Goal: Communication & Community: Answer question/provide support

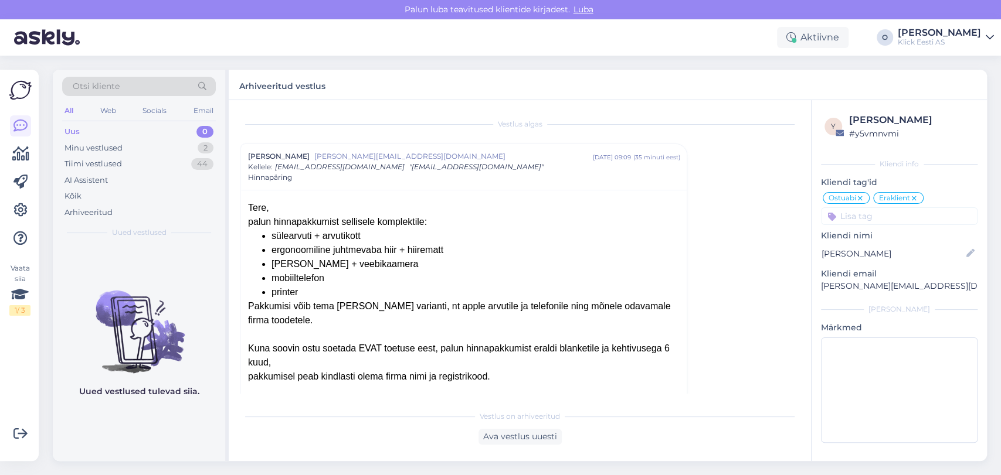
scroll to position [94, 0]
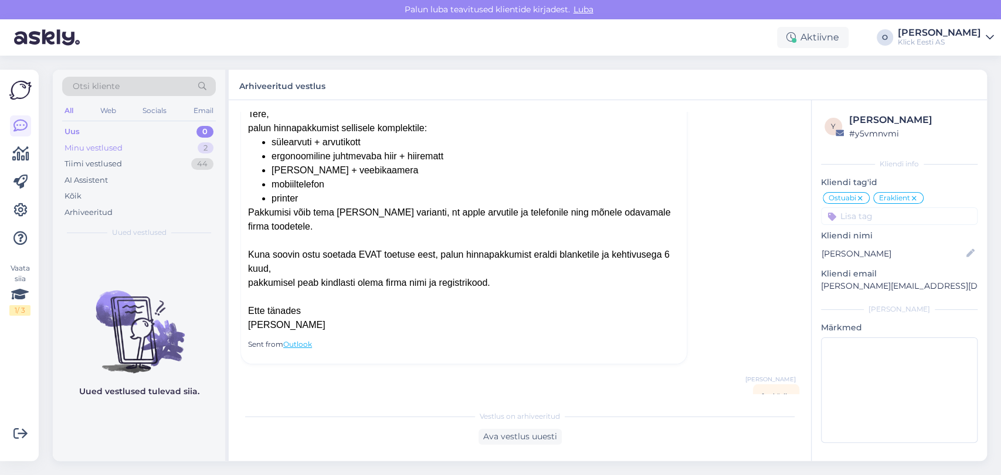
click at [141, 145] on div "Minu vestlused 2" at bounding box center [139, 148] width 154 height 16
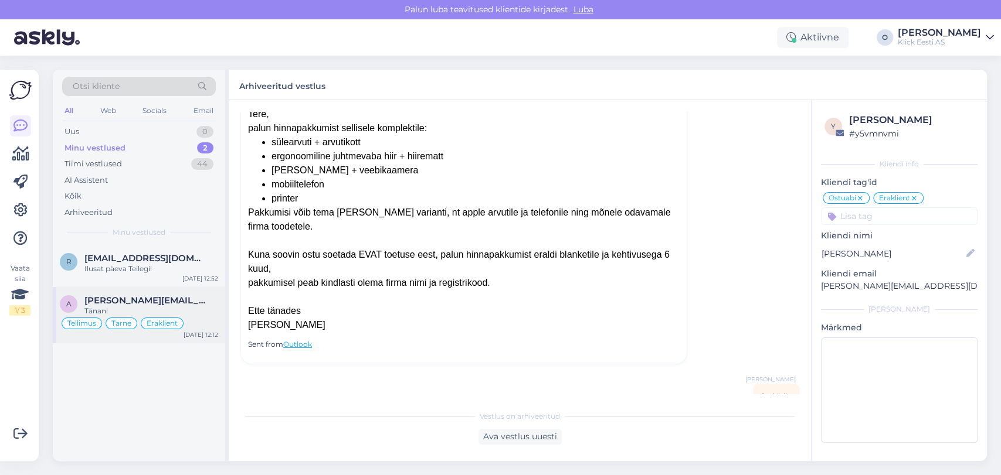
click at [113, 291] on div "a [PERSON_NAME][EMAIL_ADDRESS][DOMAIN_NAME] Tänan! Tellimus Tarne Eraklient [DA…" at bounding box center [139, 315] width 172 height 56
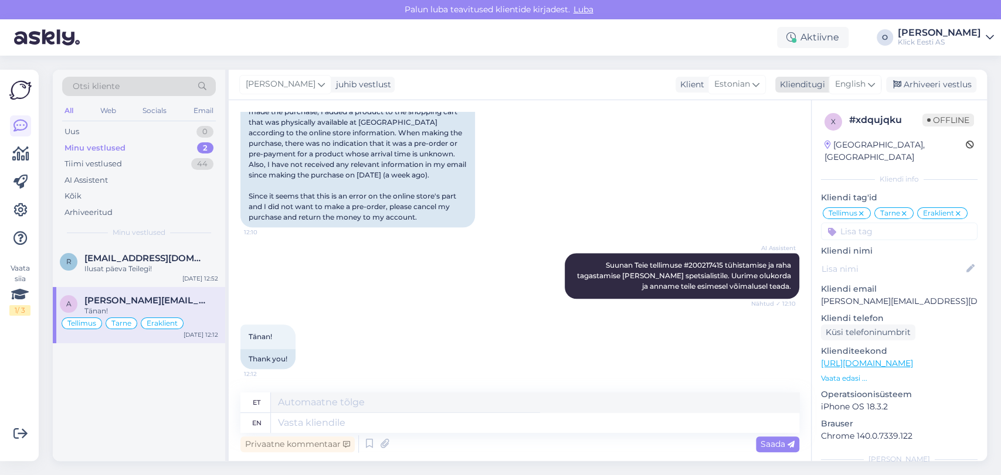
click at [845, 78] on span "English" at bounding box center [850, 84] width 30 height 13
type input "est"
click at [807, 132] on link "Estonian" at bounding box center [828, 136] width 129 height 19
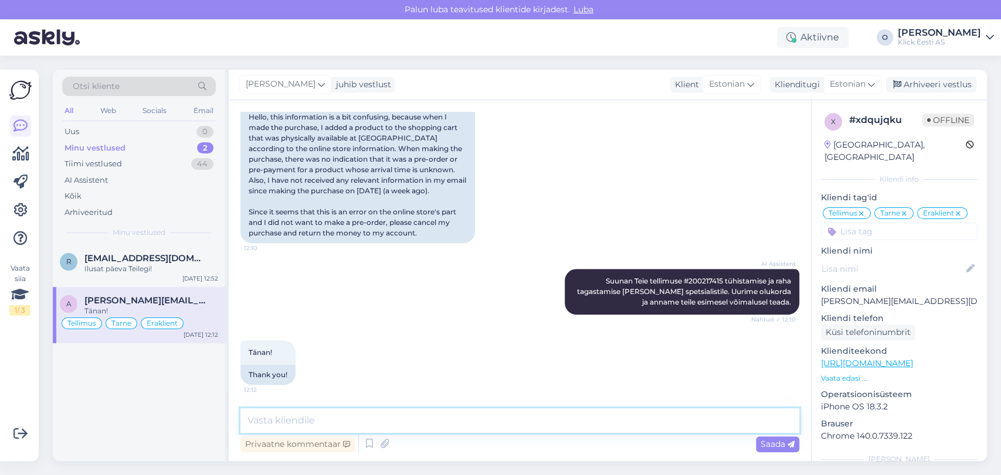
click at [328, 423] on textarea at bounding box center [519, 421] width 559 height 25
paste textarea "Tere taas! Me peaksime saama uue nimekirja mudelitest homme või hiljemalt üleho…"
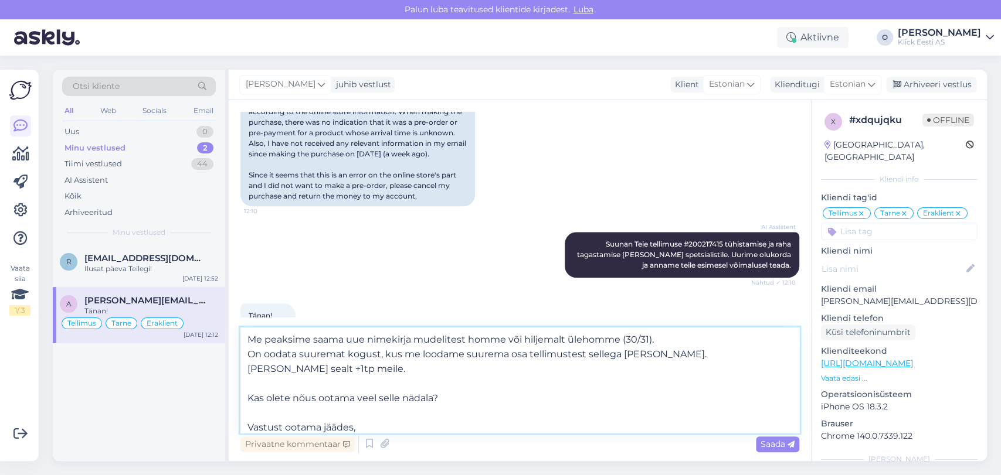
click at [253, 334] on textarea "Tere taas! Me peaksime saama uue nimekirja mudelitest homme või hiljemalt üleho…" at bounding box center [519, 381] width 559 height 106
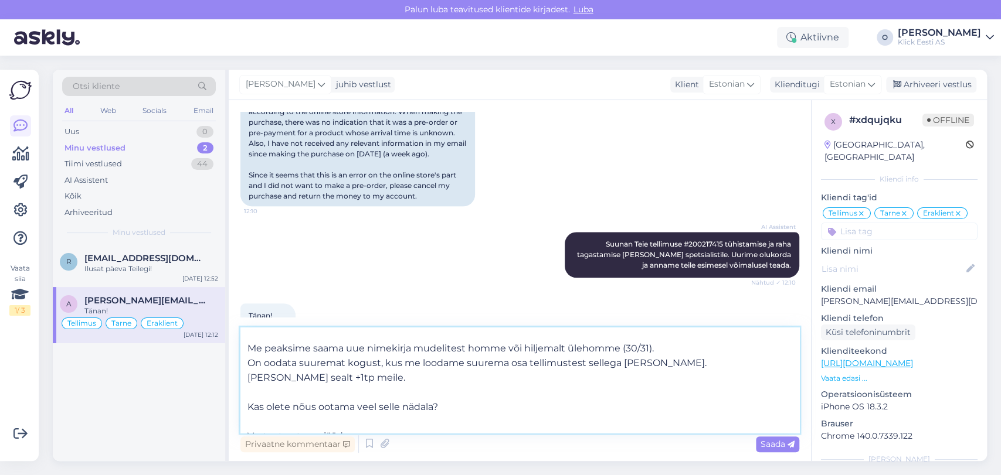
scroll to position [6, 0]
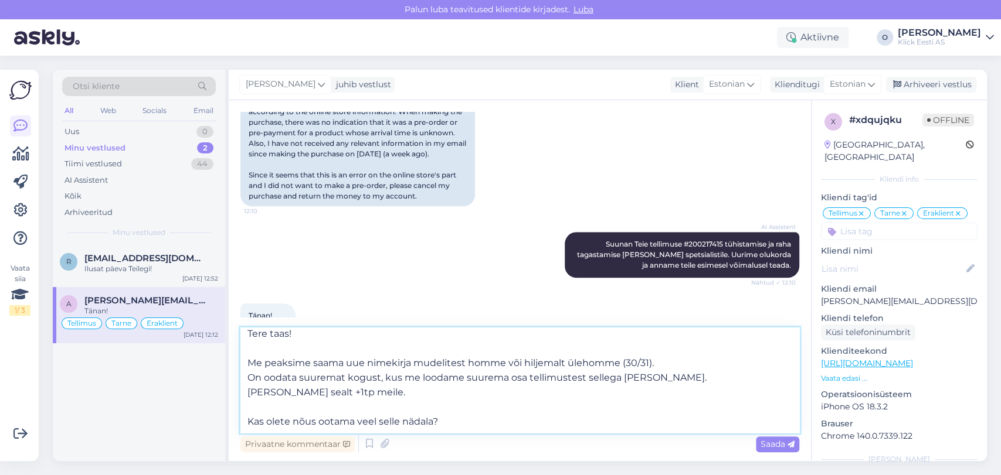
click at [277, 332] on textarea "Tere taas! Me peaksime saama uue nimekirja mudelitest homme või hiljemalt üleho…" at bounding box center [519, 381] width 559 height 106
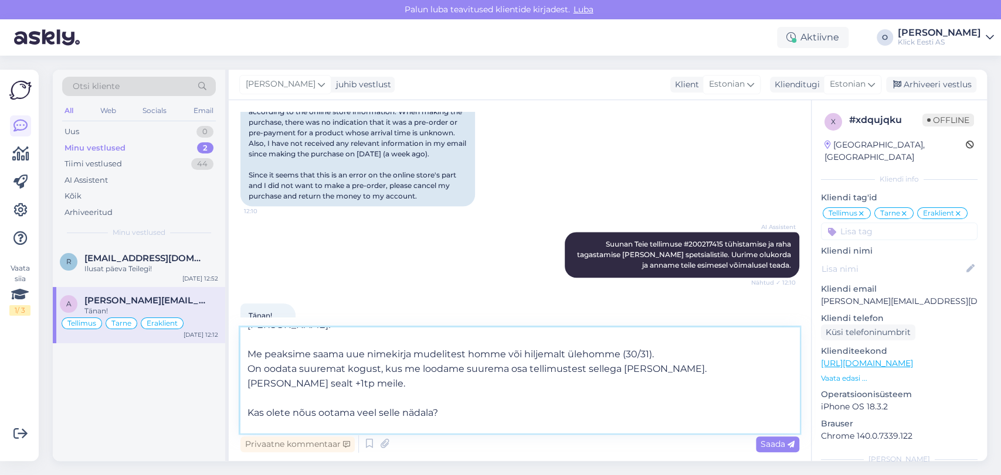
scroll to position [29, 0]
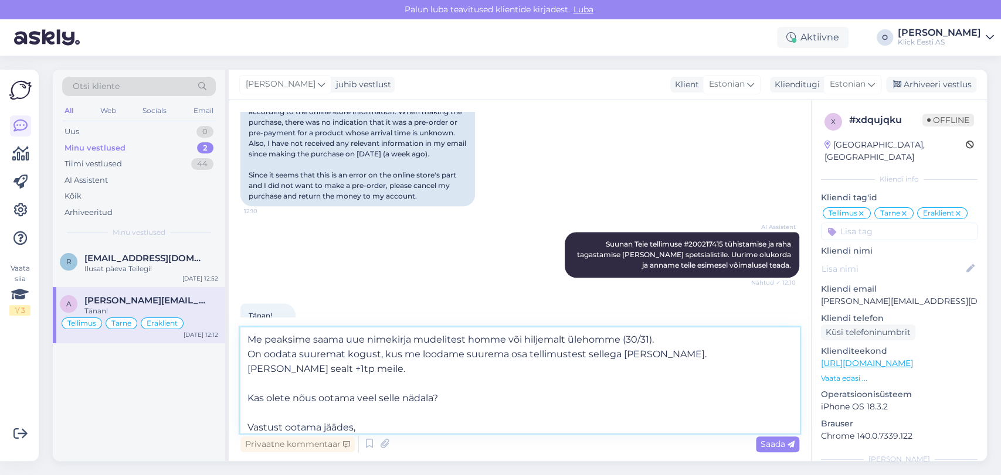
click at [251, 397] on textarea "[PERSON_NAME]! Me peaksime saama uue nimekirja mudelitest homme või hiljemalt ü…" at bounding box center [519, 381] width 559 height 106
click at [551, 400] on textarea "[PERSON_NAME]! Me peaksime saama uue nimekirja mudelitest homme või hiljemalt ü…" at bounding box center [519, 381] width 559 height 106
click at [353, 381] on textarea "[PERSON_NAME]! Me peaksime saama uue nimekirja mudelitest homme või hiljemalt ü…" at bounding box center [519, 381] width 559 height 106
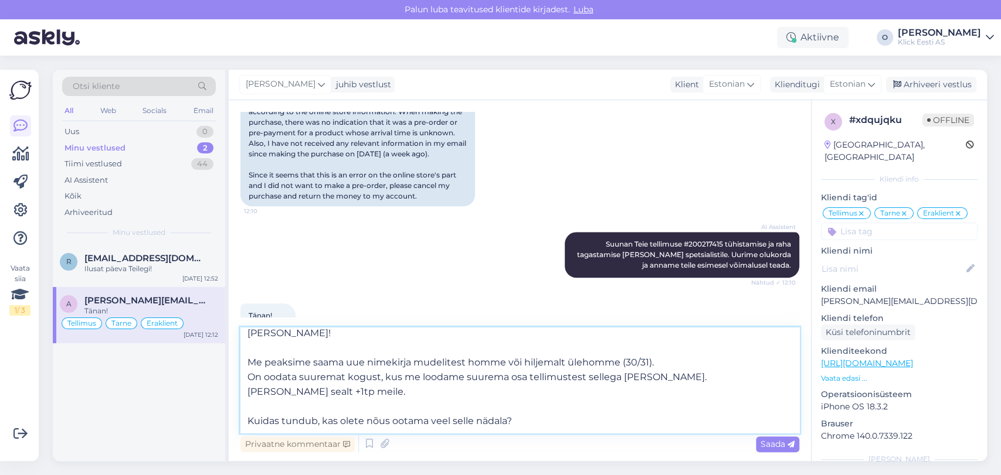
scroll to position [6, 0]
type textarea "[PERSON_NAME]! Me peaksime saama uue nimekirja mudelitest homme või hiljemalt ü…"
click at [772, 441] on span "Saada" at bounding box center [777, 444] width 34 height 11
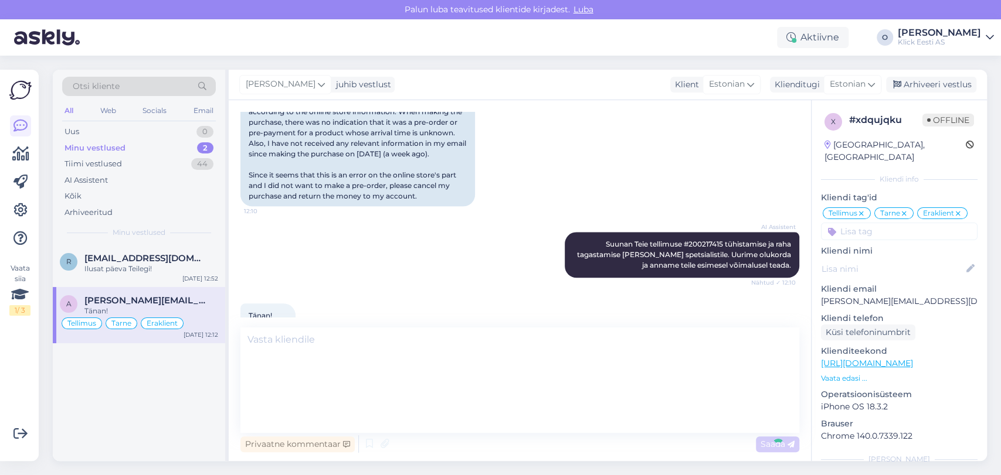
scroll to position [0, 0]
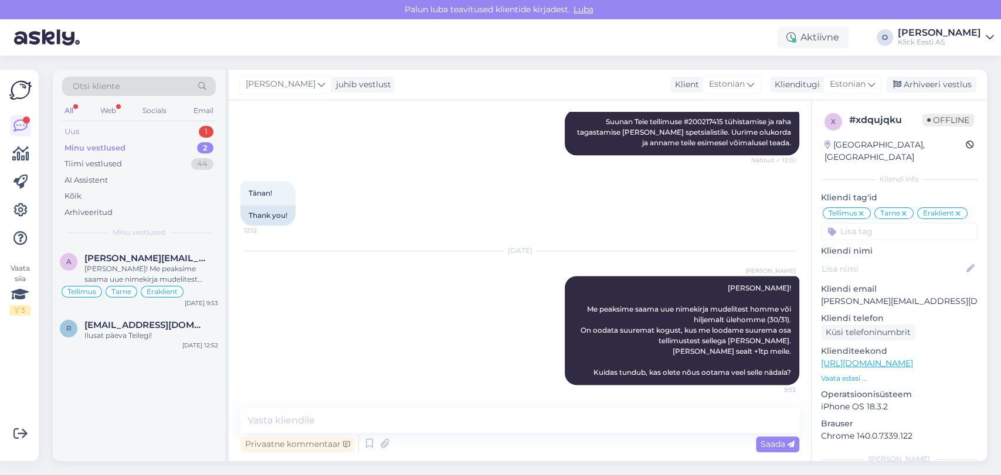
click at [121, 125] on div "Uus 1" at bounding box center [139, 132] width 154 height 16
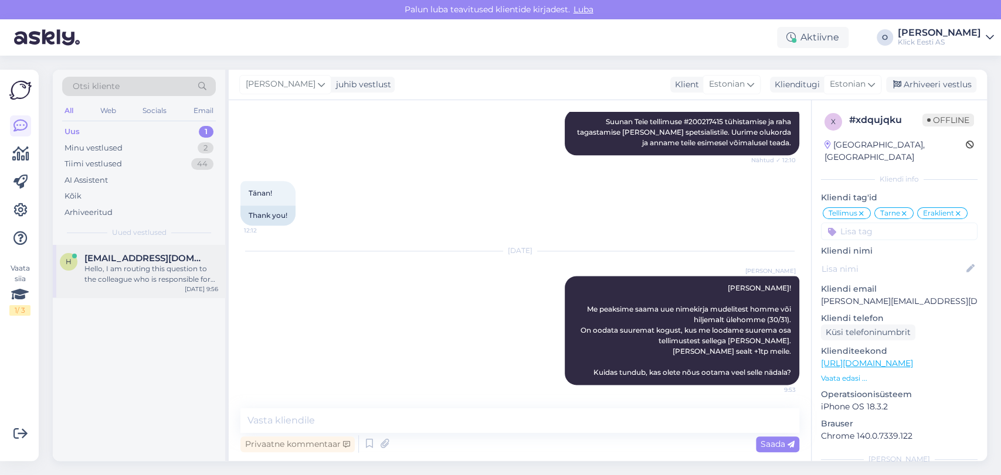
click at [131, 281] on div "Hello, I am routing this question to the colleague who is responsible for this …" at bounding box center [151, 274] width 134 height 21
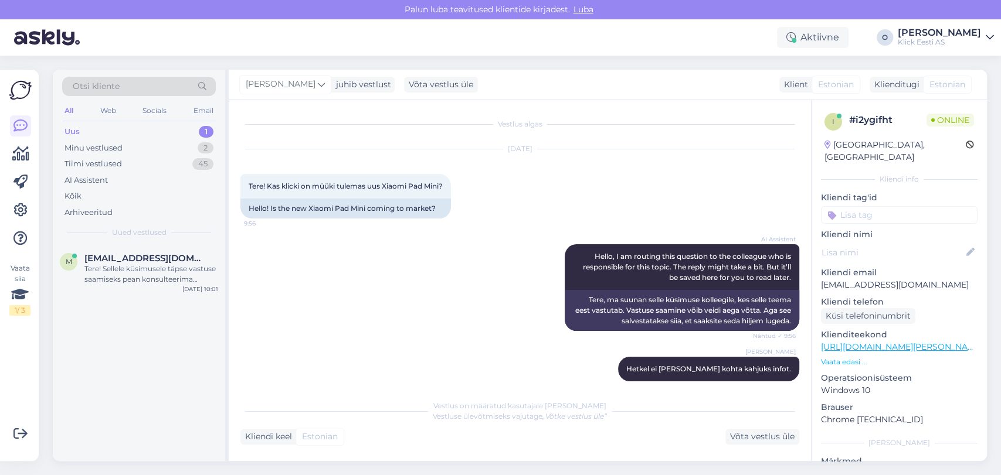
scroll to position [61, 0]
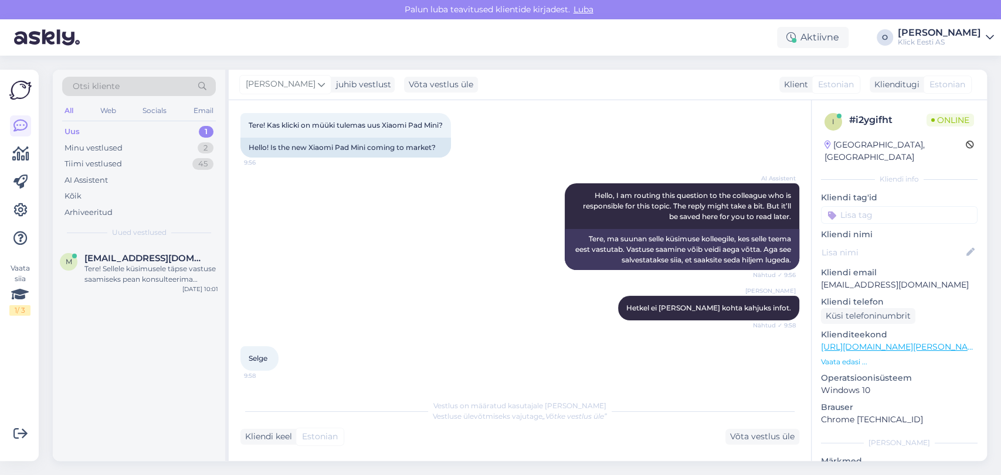
click at [117, 122] on div "Otsi kliente All Web Socials Email Uus 1 Minu vestlused 2 Tiimi vestlused 45 AI…" at bounding box center [139, 157] width 172 height 175
click at [117, 125] on div "Uus 1" at bounding box center [139, 132] width 154 height 16
click at [115, 264] on div "Tere! Sellele küsimusele täpse vastuse saamiseks pean konsulteerima kolleegiga.…" at bounding box center [151, 274] width 134 height 21
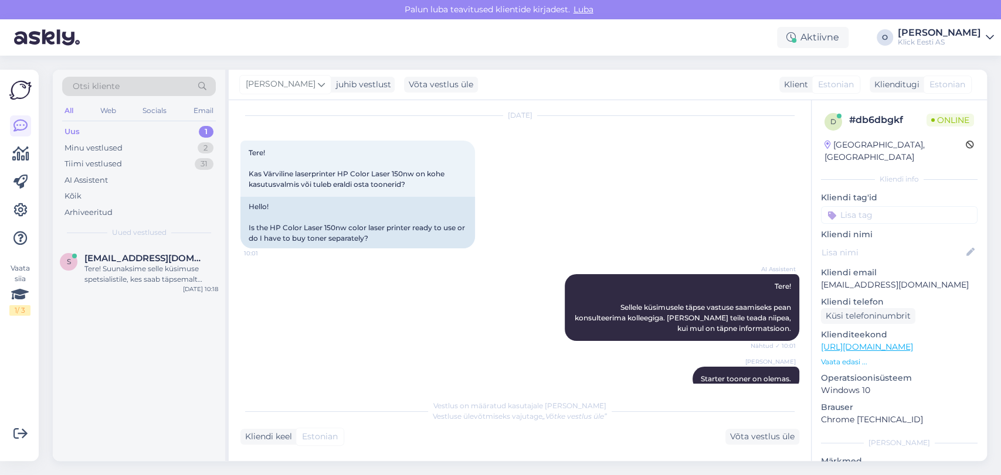
scroll to position [155, 0]
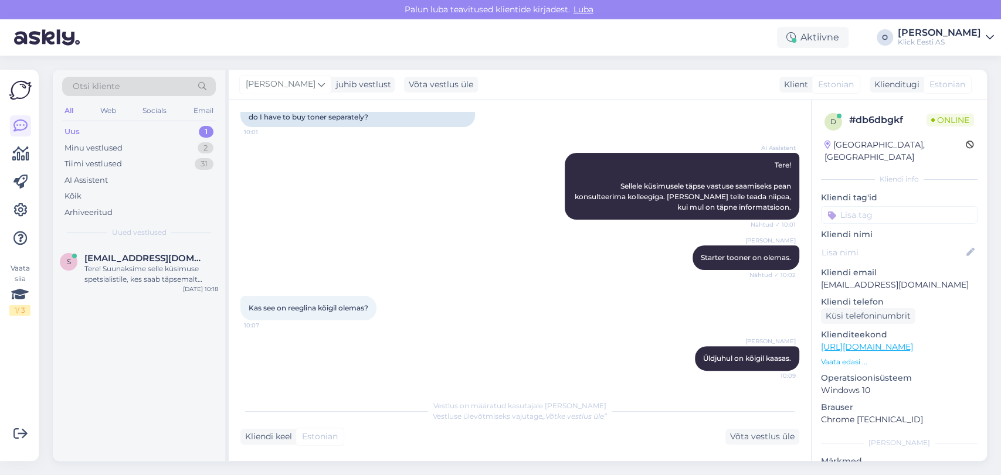
click at [166, 133] on div "Uus 1" at bounding box center [139, 132] width 154 height 16
click at [145, 271] on div "Tere! Suunaksime selle küsimuse spetsialistile, kes saab täpsemalt vastata pake…" at bounding box center [151, 274] width 134 height 21
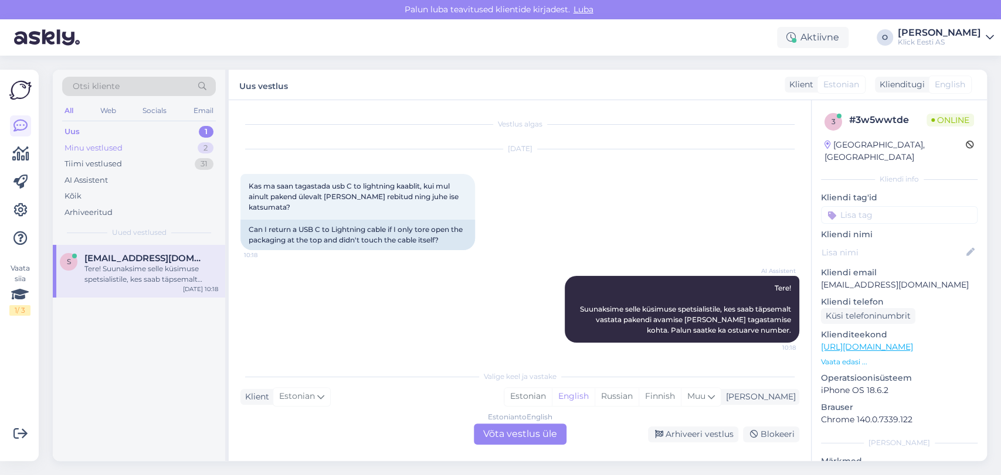
click at [136, 147] on div "Minu vestlused 2" at bounding box center [139, 148] width 154 height 16
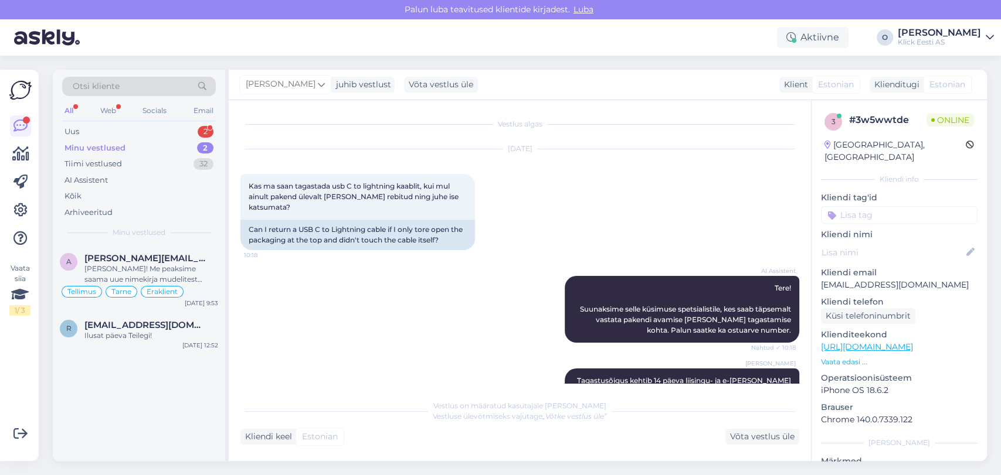
scroll to position [195, 0]
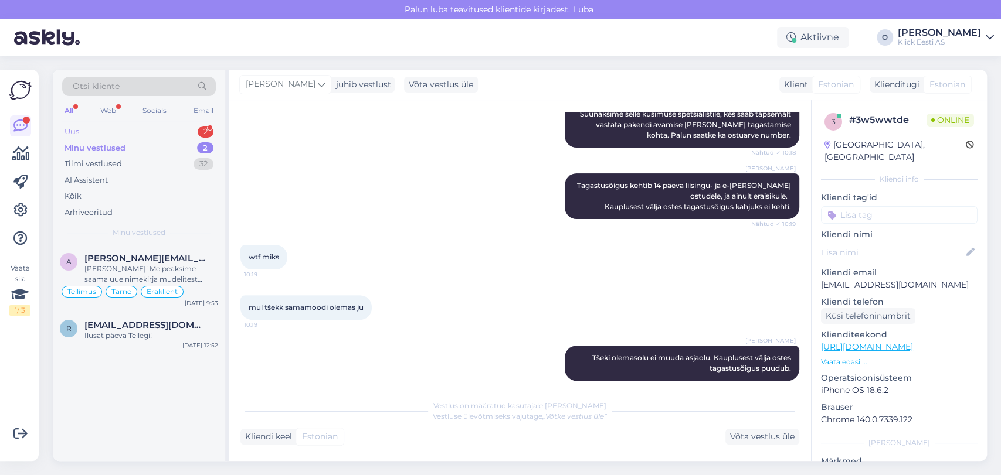
click at [127, 131] on div "Uus 2" at bounding box center [139, 132] width 154 height 16
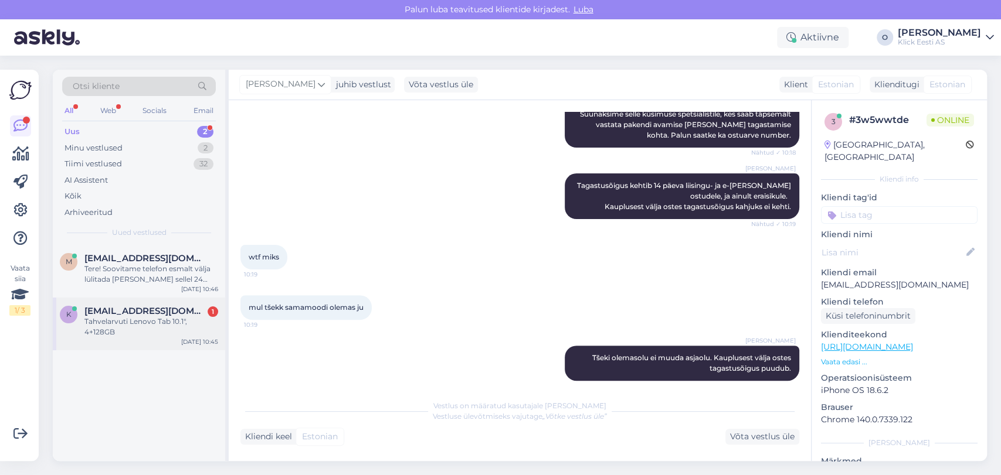
click at [119, 314] on span "[EMAIL_ADDRESS][DOMAIN_NAME]" at bounding box center [145, 311] width 122 height 11
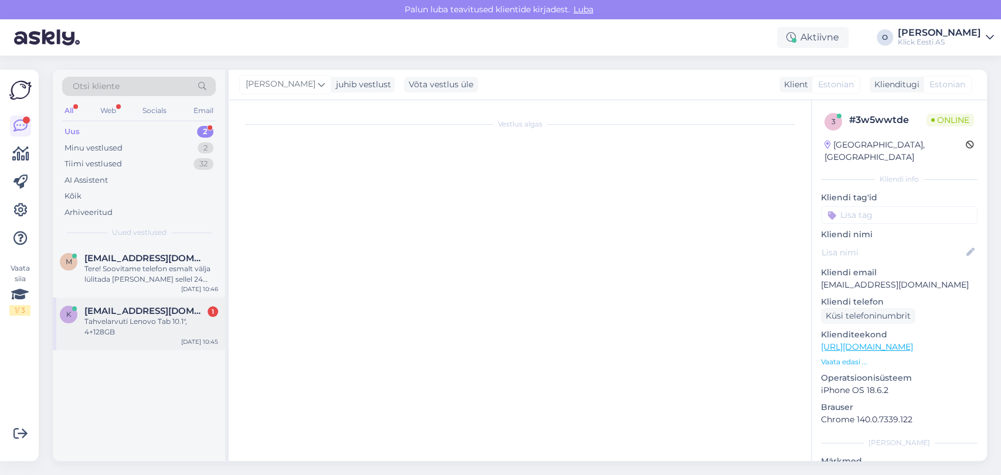
scroll to position [94, 0]
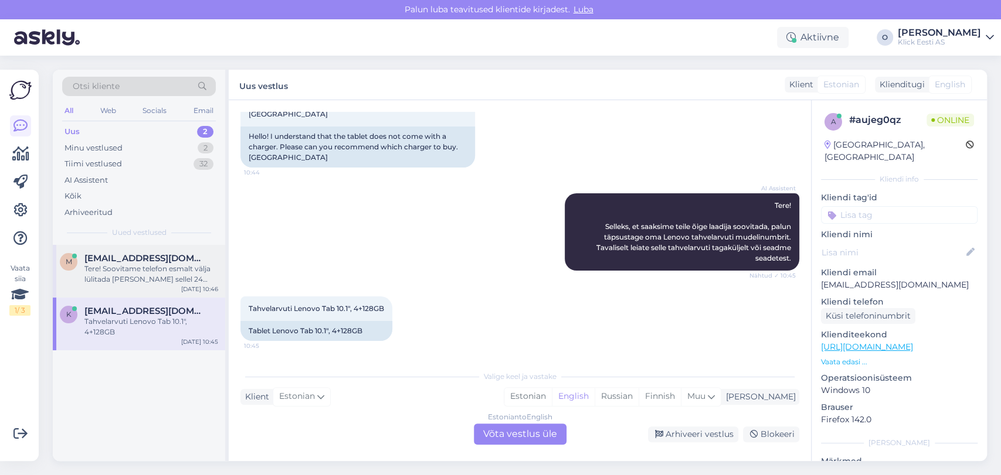
click at [135, 269] on div "Tere! Soovitame telefon esmalt välja lülitada [PERSON_NAME] sellel 24 kuni 72 t…" at bounding box center [151, 274] width 134 height 21
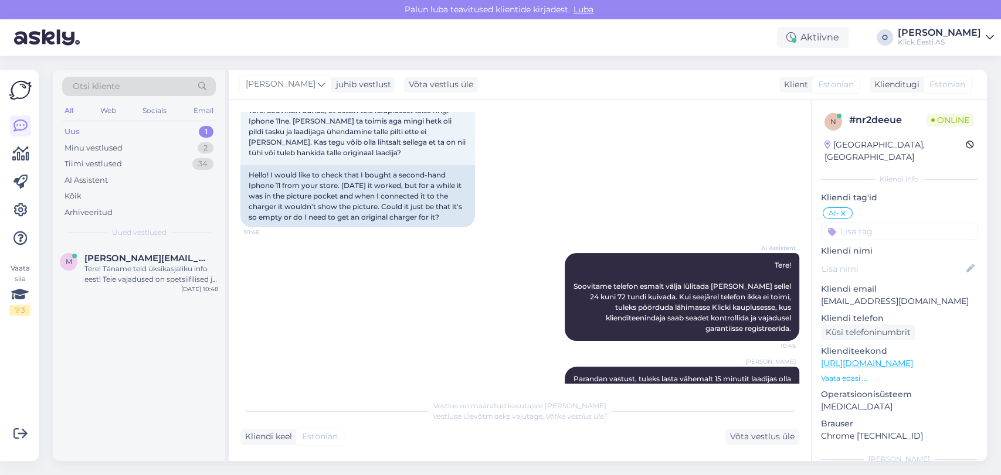
scroll to position [117, 0]
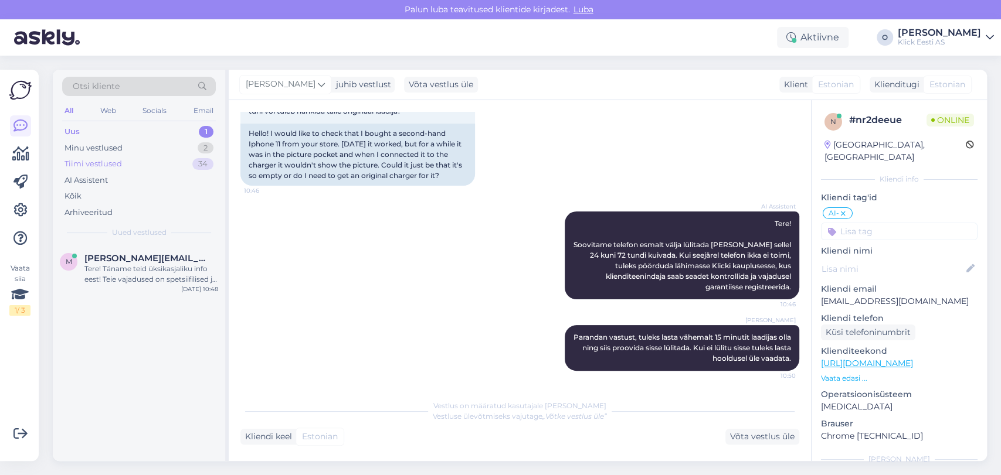
click at [89, 161] on div "Tiimi vestlused" at bounding box center [92, 164] width 57 height 12
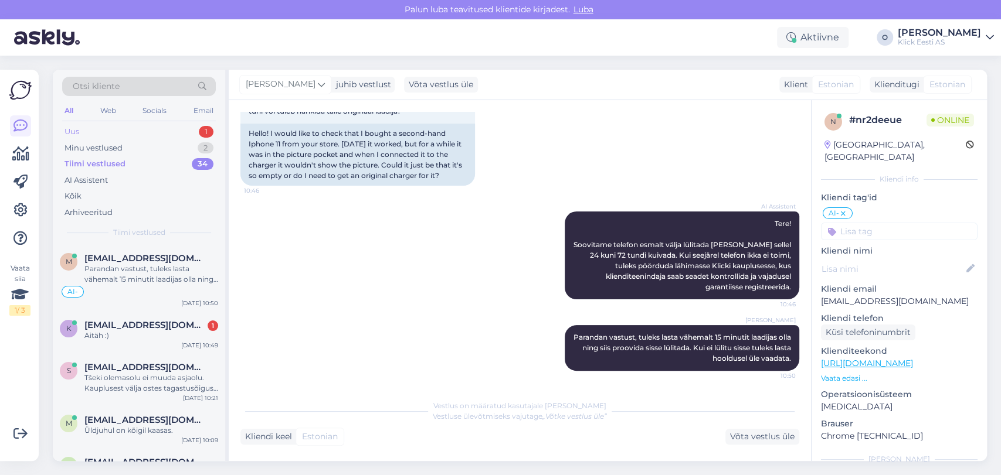
click at [84, 130] on div "Uus 1" at bounding box center [139, 132] width 154 height 16
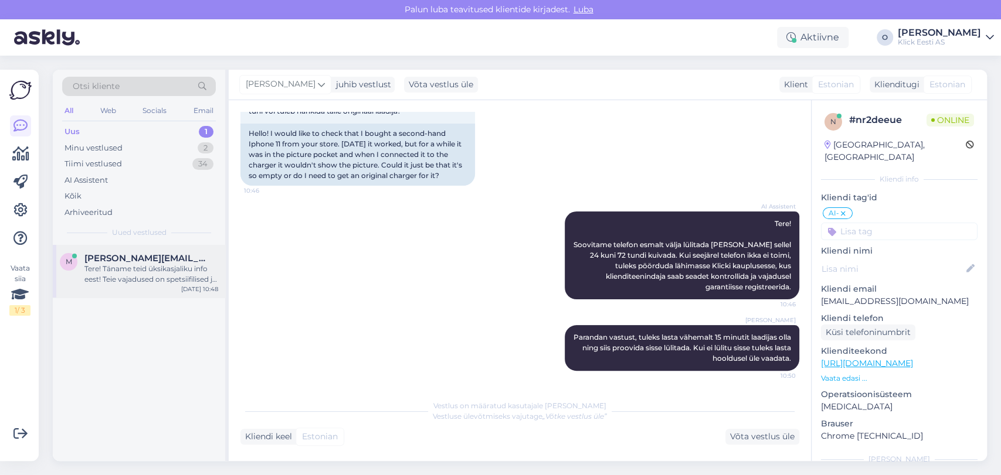
click at [127, 267] on div "Tere! Täname teid üksikasjaliku info eest! Teie vajadused on spetsiifilised ja …" at bounding box center [151, 274] width 134 height 21
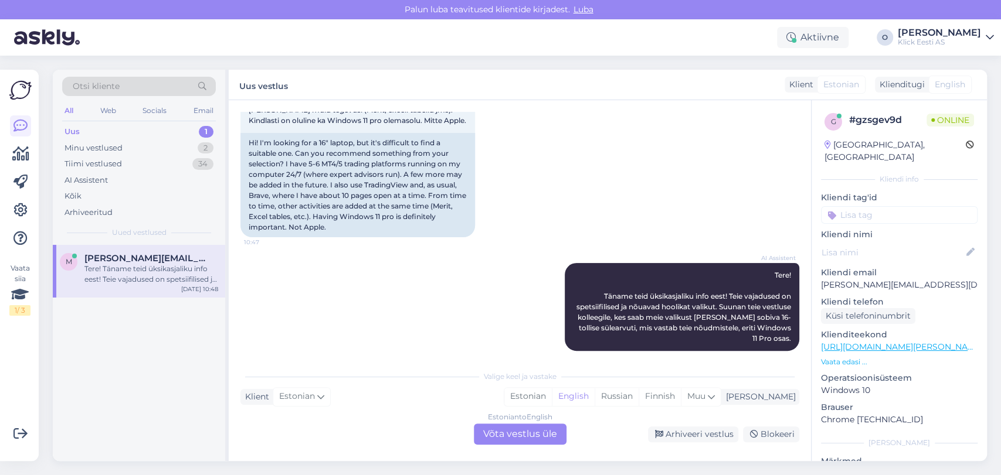
click at [192, 416] on div "m [PERSON_NAME][EMAIL_ADDRESS][DOMAIN_NAME] Tere! Täname teid üksikasjaliku inf…" at bounding box center [139, 353] width 172 height 216
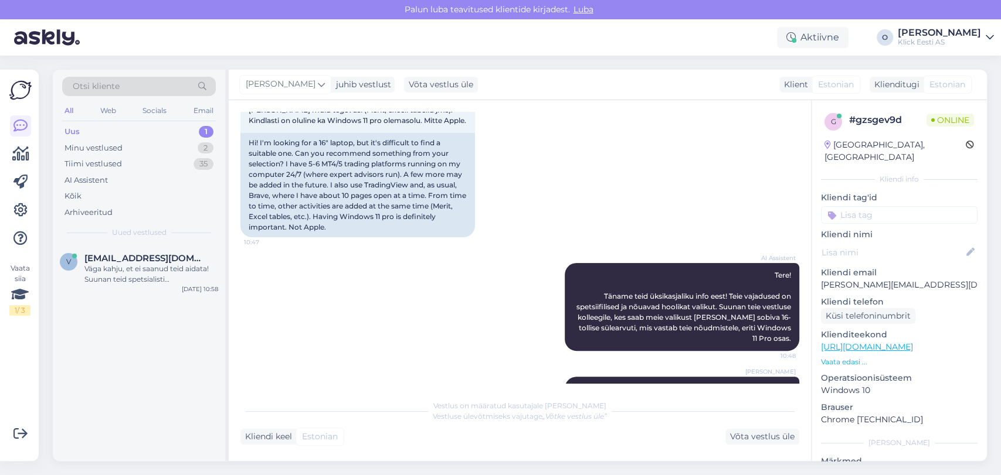
scroll to position [223, 0]
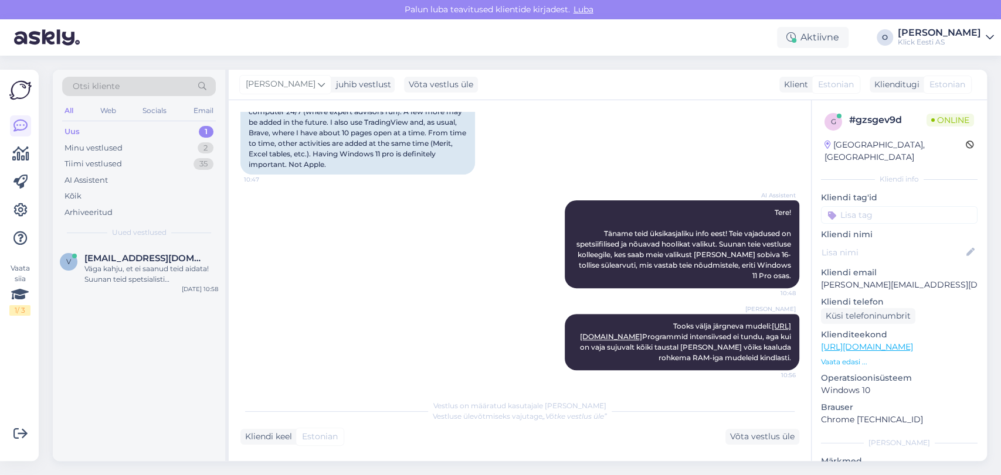
click at [164, 129] on div "Uus 1" at bounding box center [139, 132] width 154 height 16
click at [145, 253] on span "[EMAIL_ADDRESS][DOMAIN_NAME]" at bounding box center [145, 258] width 122 height 11
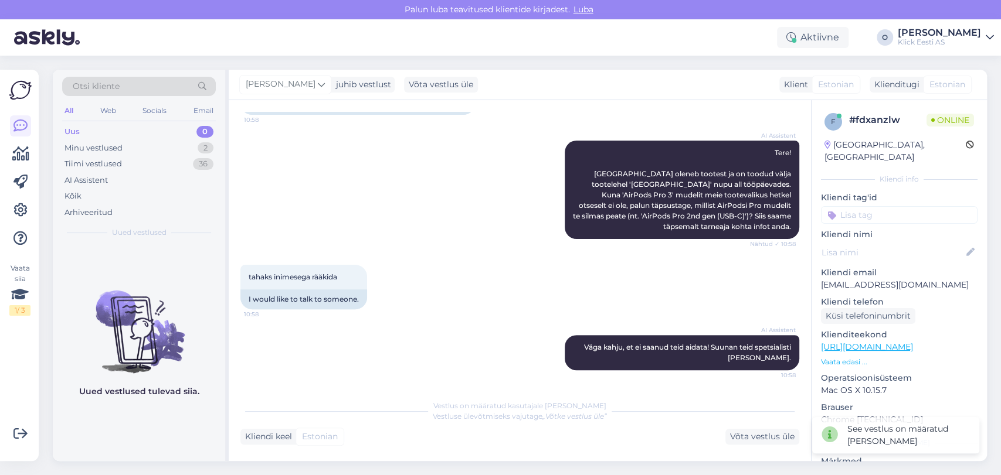
scroll to position [188, 0]
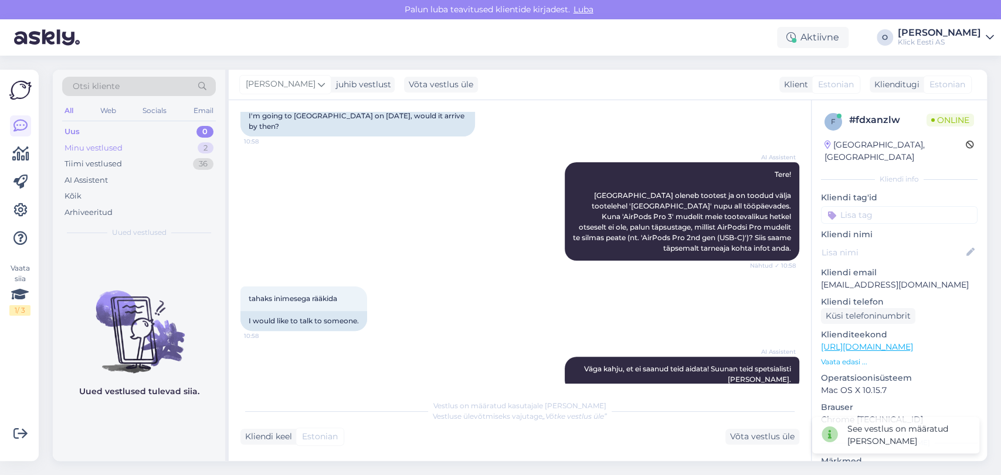
click at [157, 144] on div "Minu vestlused 2" at bounding box center [139, 148] width 154 height 16
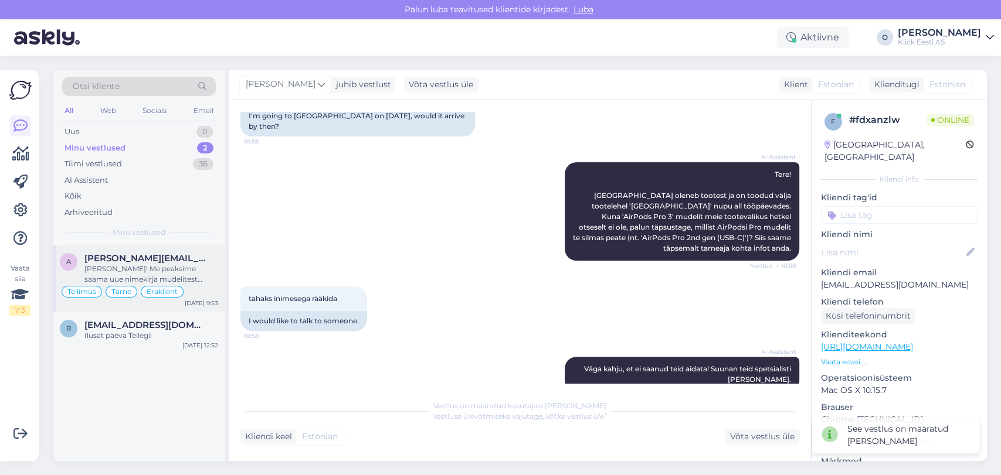
click at [108, 278] on div "[PERSON_NAME]! Me peaksime saama uue nimekirja mudelitest homme või hiljemalt ü…" at bounding box center [151, 274] width 134 height 21
